Goal: Transaction & Acquisition: Purchase product/service

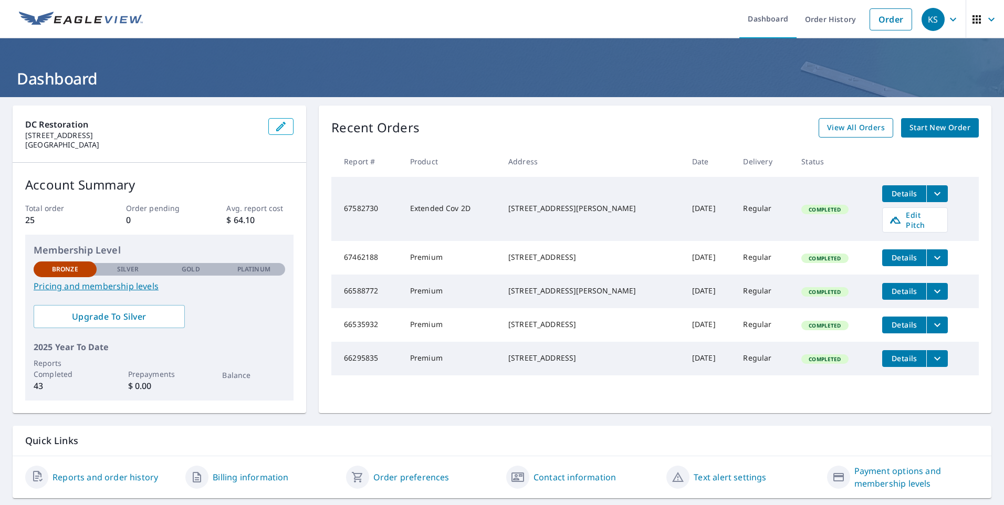
click at [858, 124] on span "View All Orders" at bounding box center [856, 127] width 58 height 13
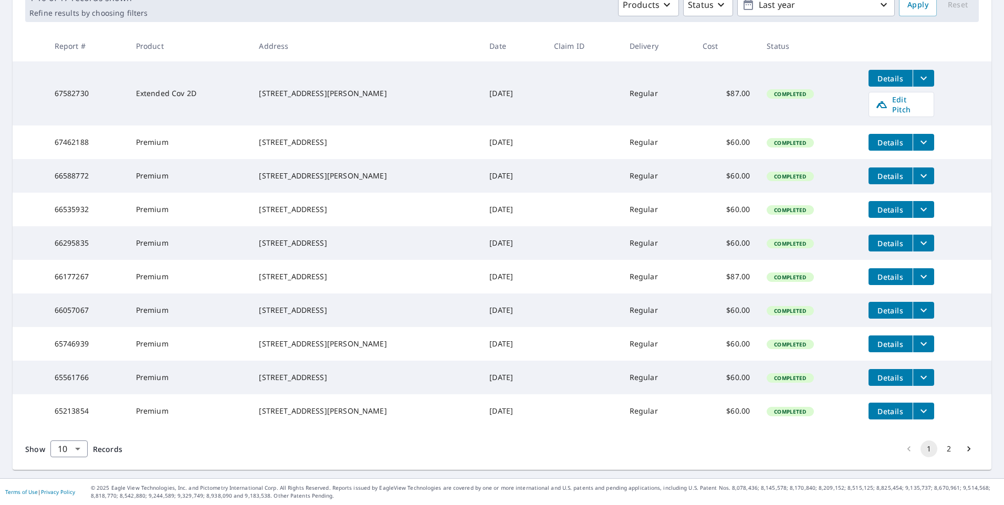
scroll to position [202, 0]
click at [78, 450] on body "KS KS Dashboard Order History Order KS Dashboard / Order History Order History …" at bounding box center [502, 252] width 1004 height 505
click at [72, 462] on li "50" at bounding box center [68, 464] width 37 height 19
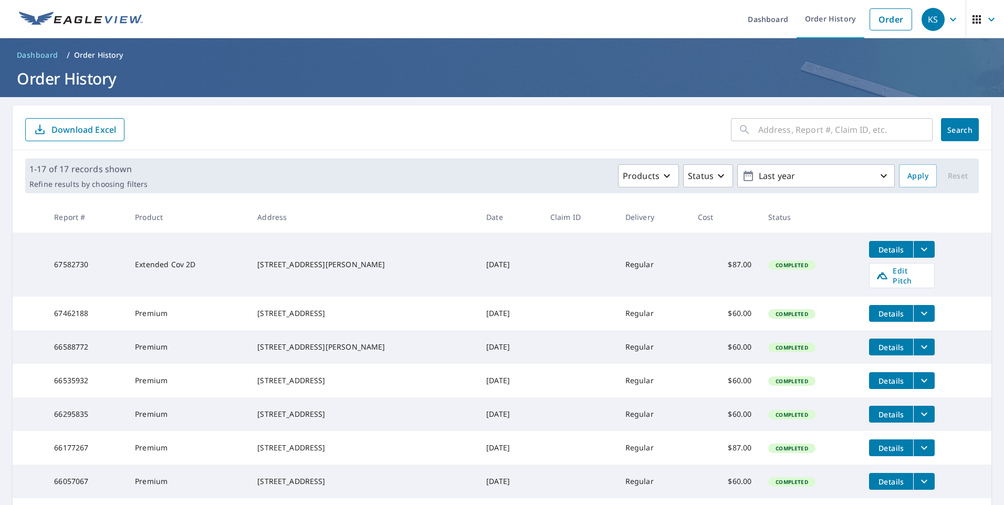
click at [776, 127] on input "text" at bounding box center [845, 129] width 174 height 29
type input "yukon"
click button "Search" at bounding box center [960, 129] width 38 height 23
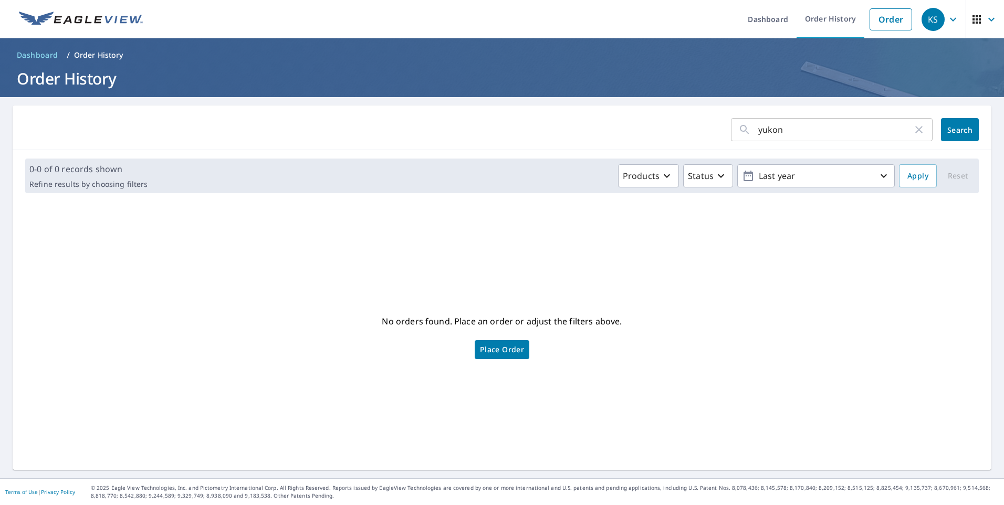
click at [789, 132] on input "yukon" at bounding box center [835, 129] width 154 height 29
type input "3326 yukon straight"
click button "Search" at bounding box center [960, 129] width 38 height 23
click at [481, 351] on span "Place Order" at bounding box center [502, 349] width 44 height 5
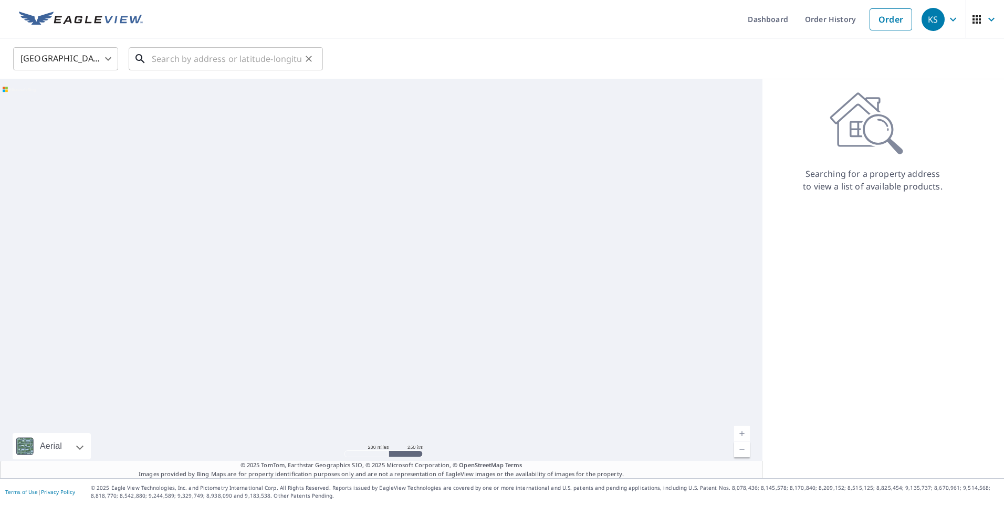
click at [229, 59] on input "text" at bounding box center [227, 58] width 150 height 29
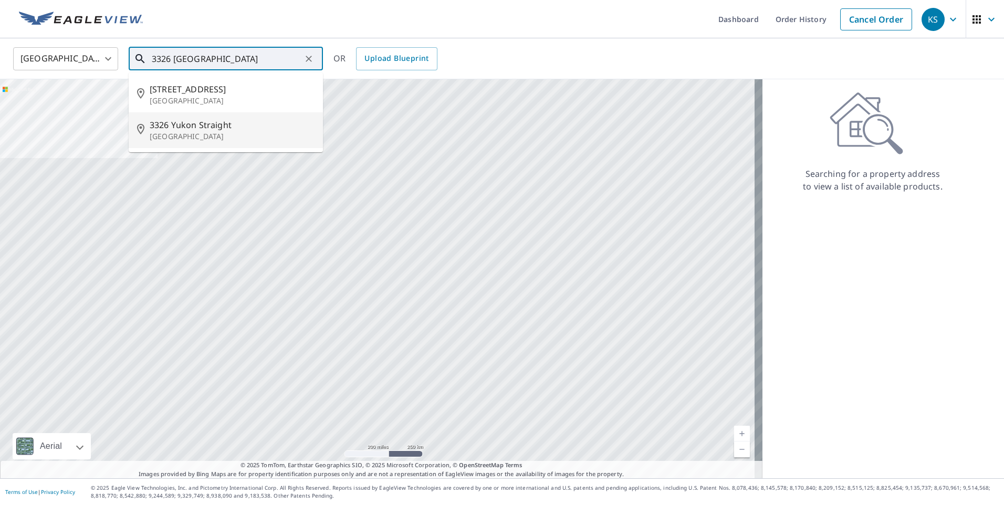
click at [205, 127] on span "3326 Yukon Straight" at bounding box center [232, 125] width 165 height 13
type input "3326 Yukon Straight San Antonio, TX 78261"
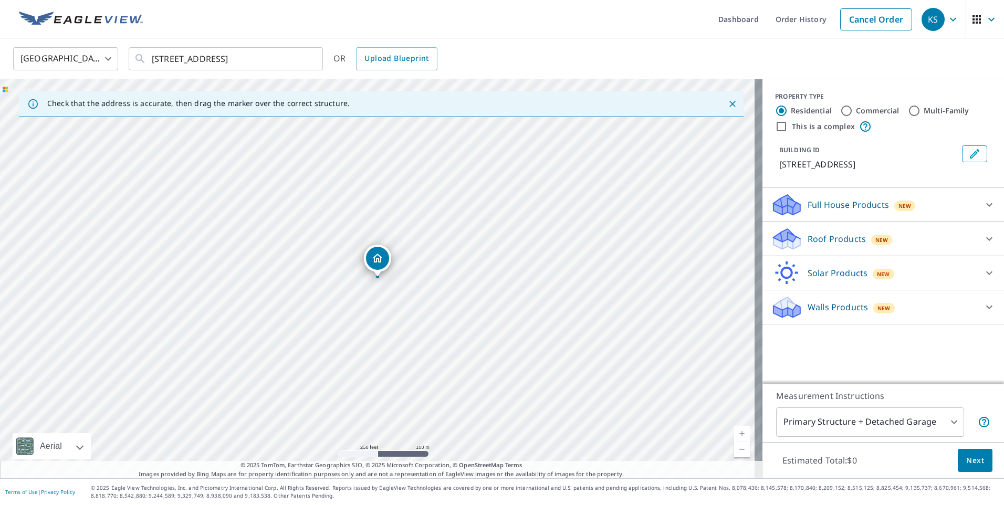
click at [983, 237] on icon at bounding box center [989, 239] width 13 height 13
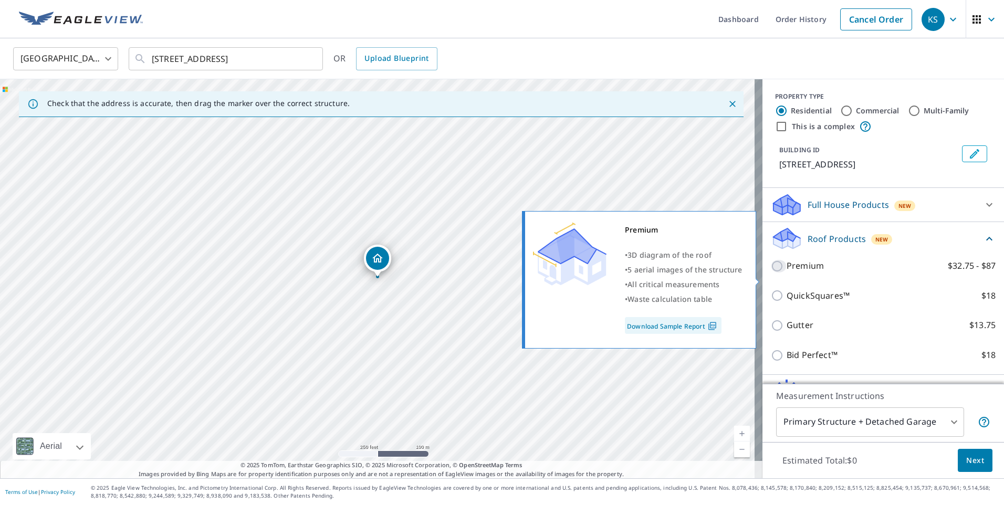
click at [774, 273] on input "Premium $32.75 - $87" at bounding box center [779, 266] width 16 height 13
checkbox input "true"
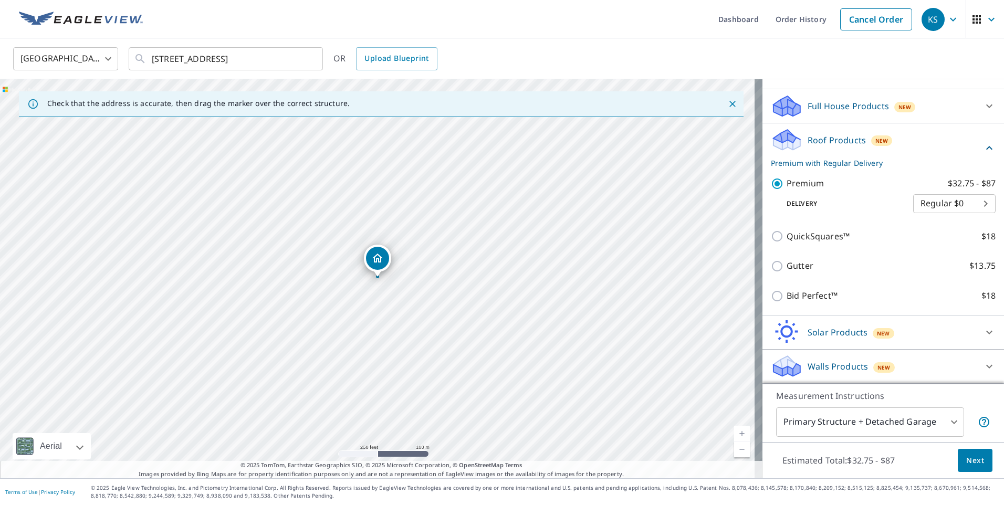
scroll to position [111, 0]
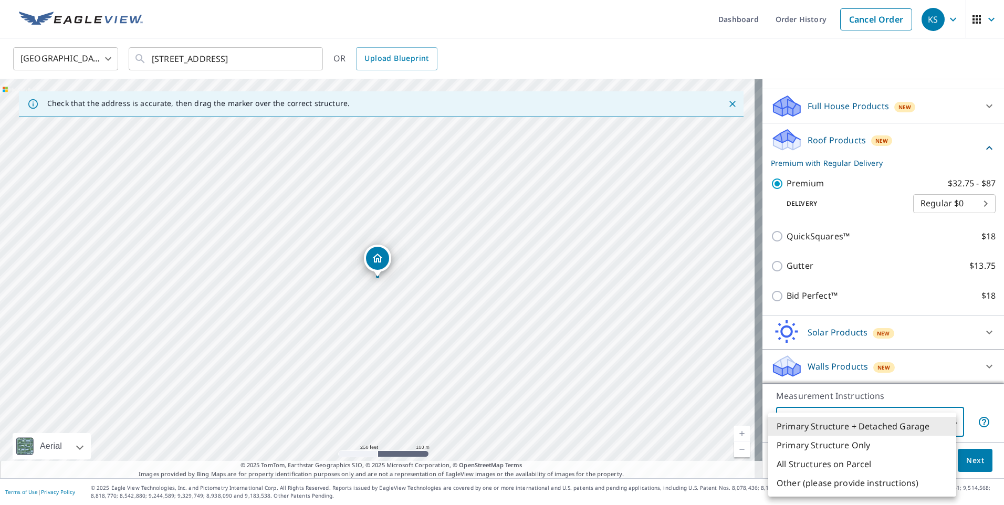
click at [946, 415] on body "KS KS Dashboard Order History Cancel Order KS United States US ​ 3326 Yukon Str…" at bounding box center [502, 252] width 1004 height 505
click at [870, 445] on li "Primary Structure Only" at bounding box center [862, 445] width 188 height 19
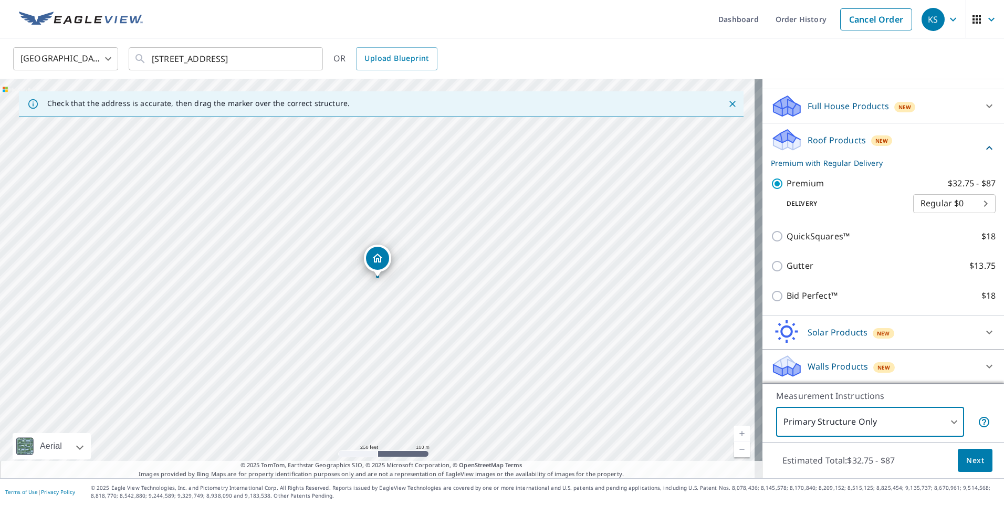
click at [946, 419] on body "KS KS Dashboard Order History Cancel Order KS United States US ​ 3326 Yukon Str…" at bounding box center [502, 252] width 1004 height 505
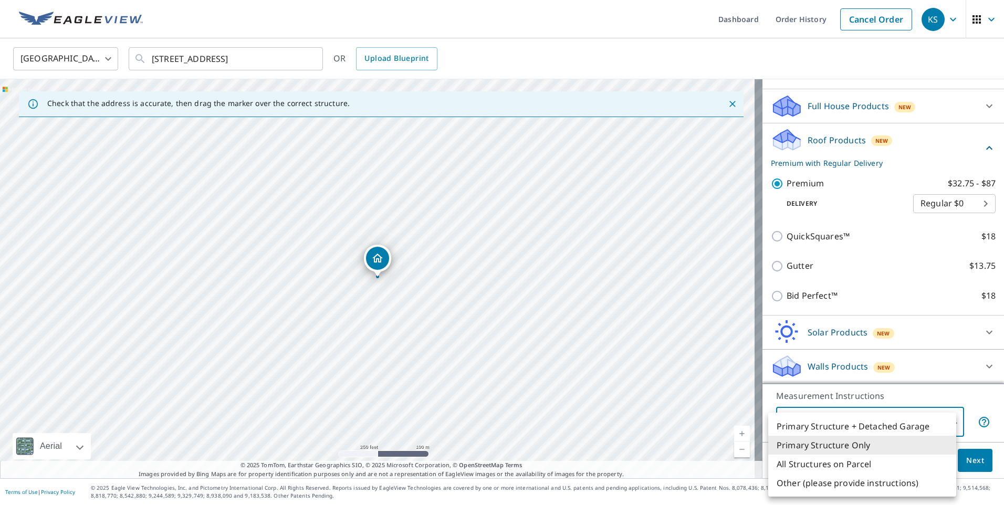
click at [880, 430] on li "Primary Structure + Detached Garage" at bounding box center [862, 426] width 188 height 19
type input "1"
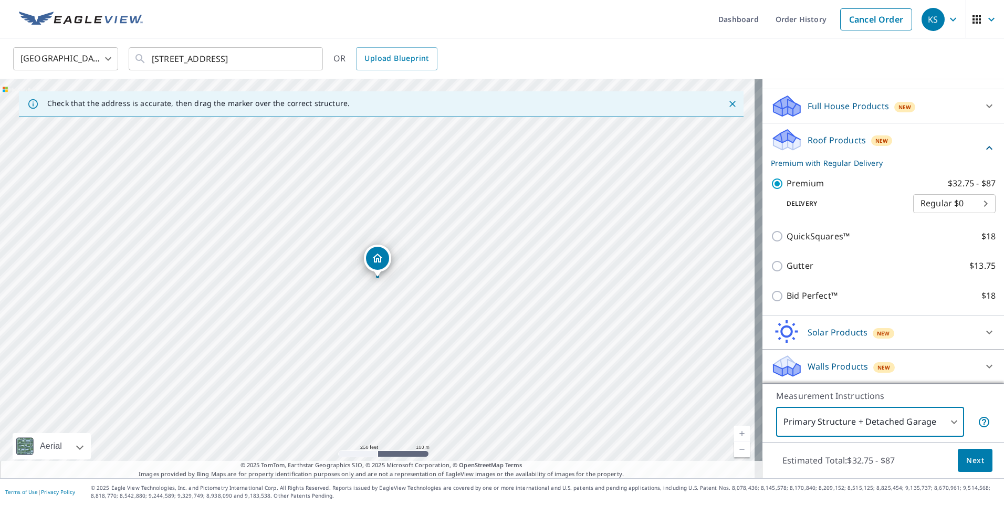
click at [983, 334] on icon at bounding box center [989, 332] width 13 height 13
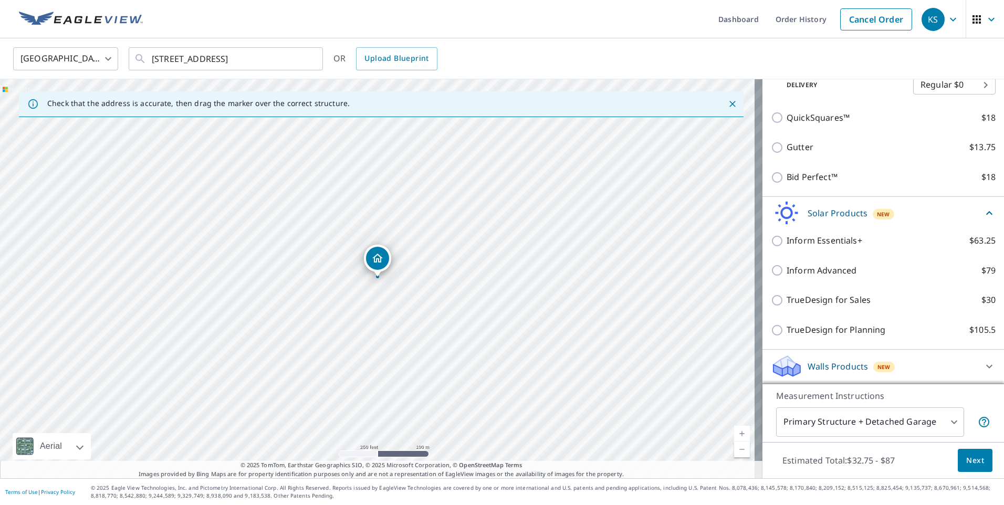
scroll to position [230, 0]
click at [983, 211] on icon at bounding box center [989, 213] width 13 height 13
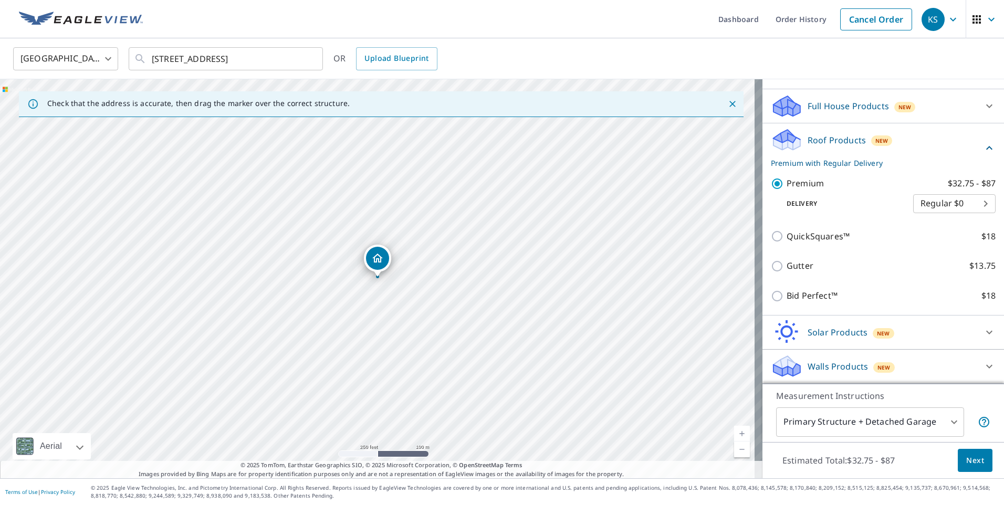
scroll to position [111, 0]
click at [967, 457] on span "Next" at bounding box center [975, 460] width 18 height 13
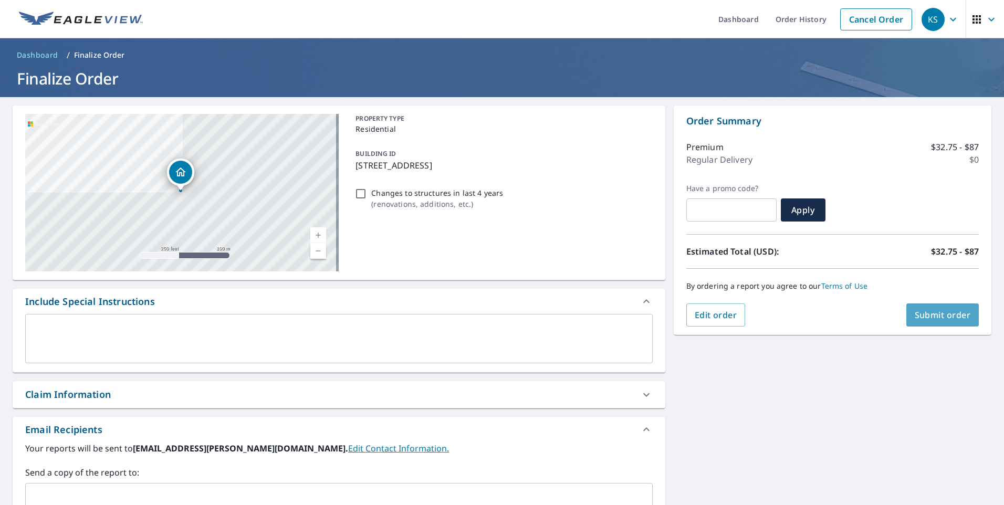
click at [924, 311] on span "Submit order" at bounding box center [943, 315] width 56 height 12
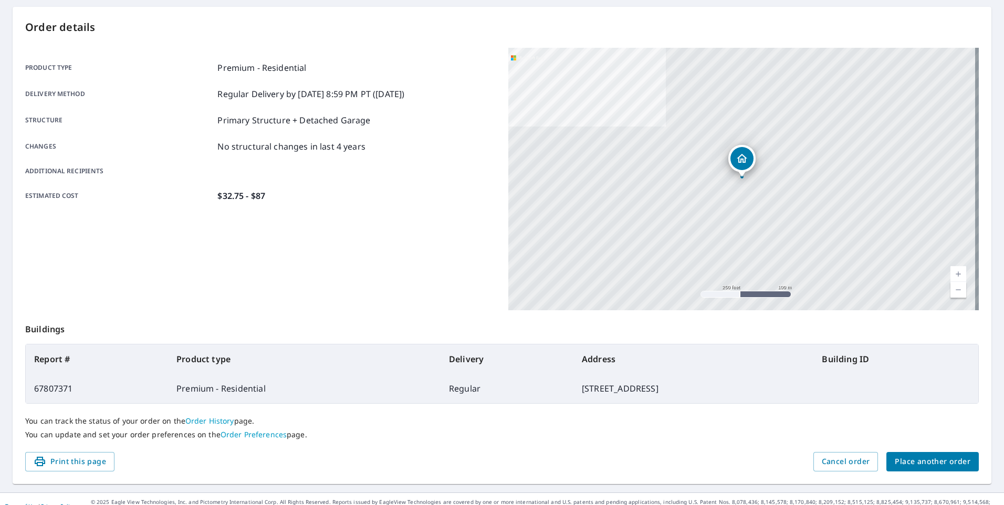
scroll to position [113, 0]
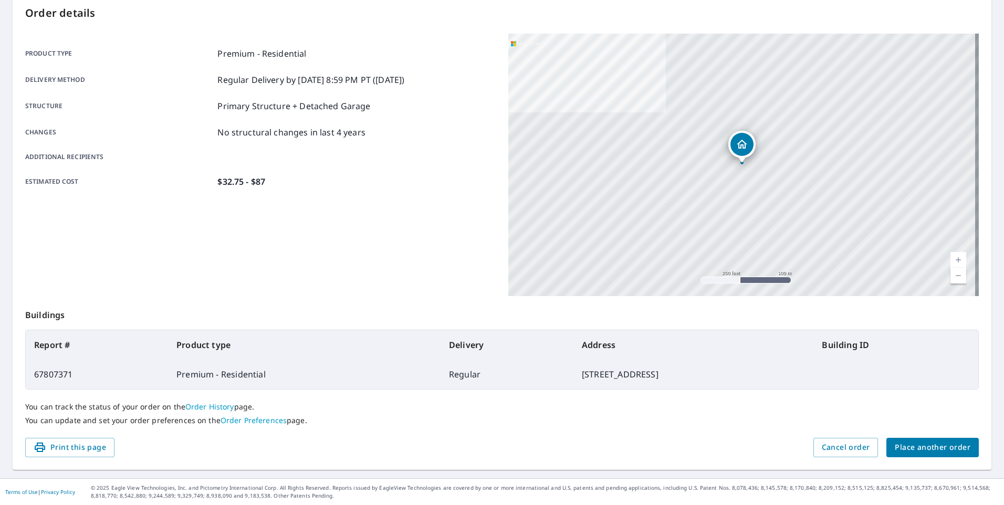
click at [206, 406] on link "Order History" at bounding box center [209, 407] width 49 height 10
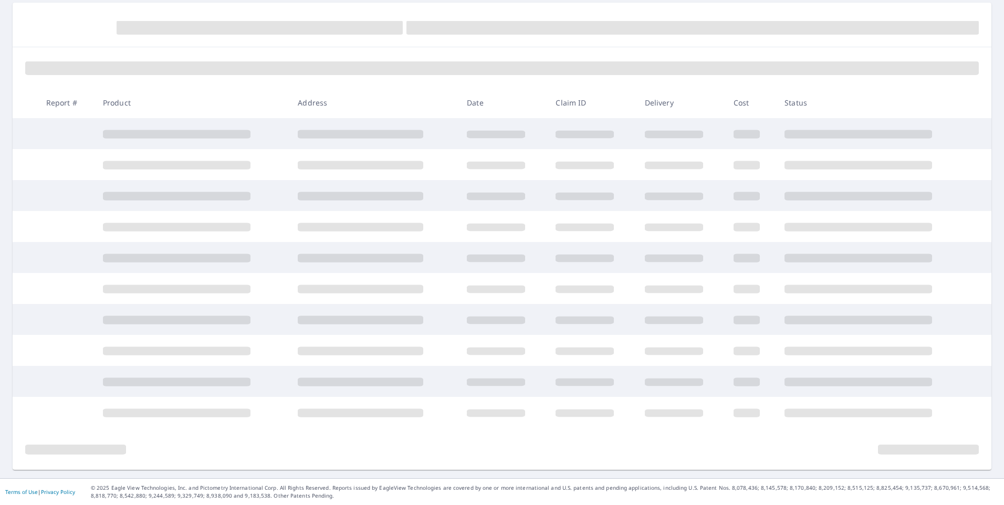
scroll to position [103, 0]
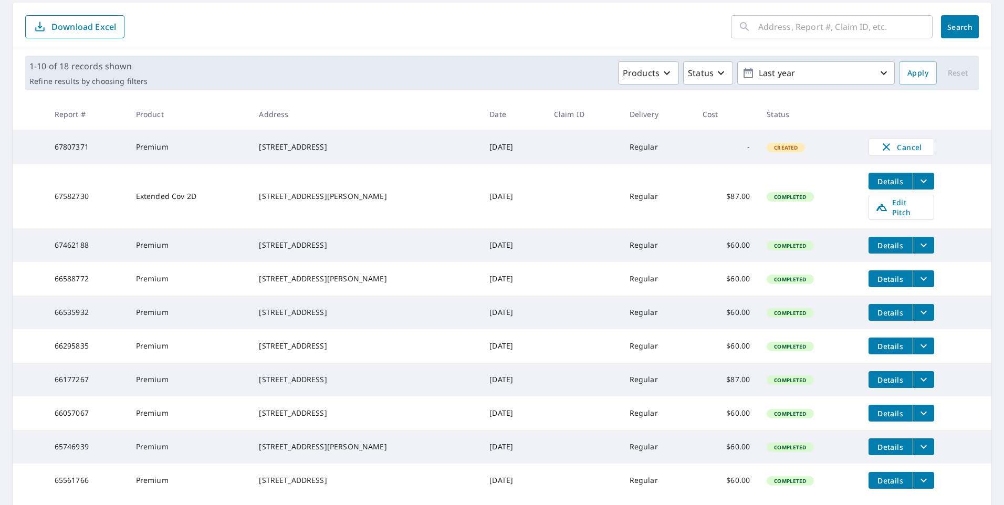
scroll to position [113, 0]
